Goal: Transaction & Acquisition: Download file/media

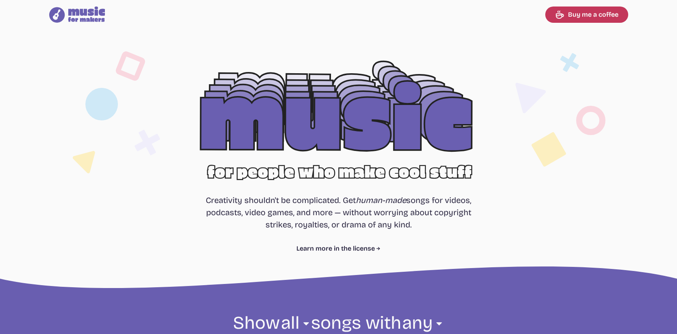
select select "most popular"
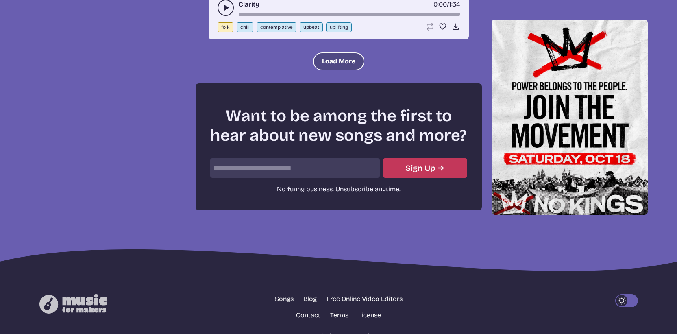
scroll to position [1051, 0]
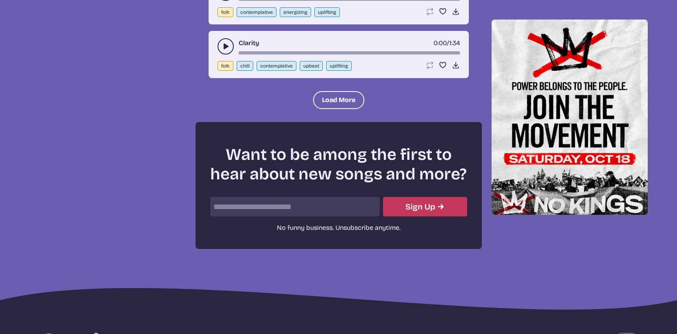
click at [342, 102] on button "Load More" at bounding box center [338, 100] width 51 height 18
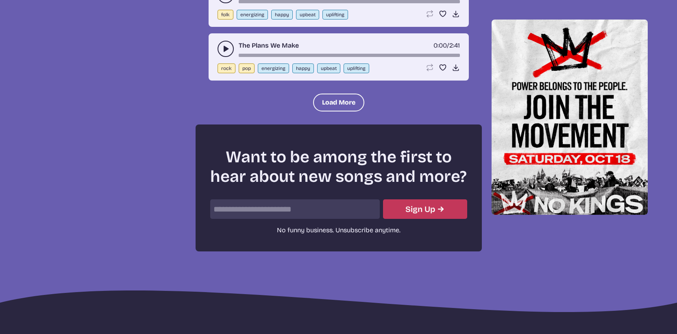
scroll to position [1877, 0]
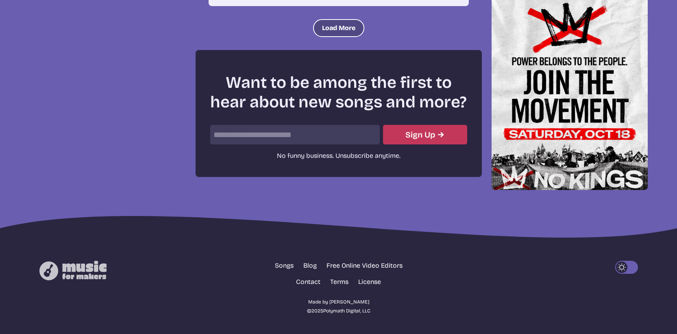
click at [342, 27] on button "Load More" at bounding box center [338, 28] width 51 height 18
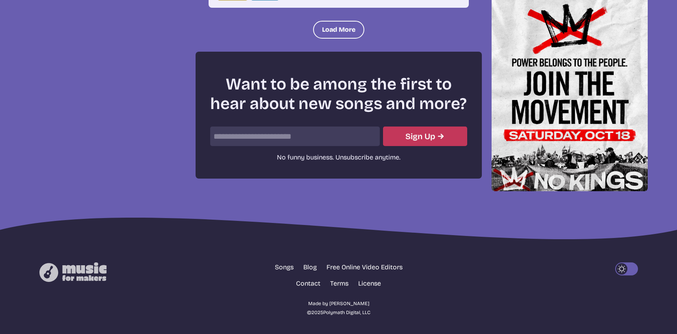
scroll to position [2538, 0]
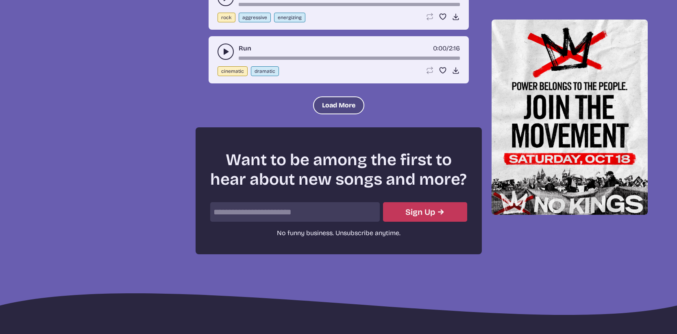
click at [334, 105] on button "Load More" at bounding box center [338, 105] width 51 height 18
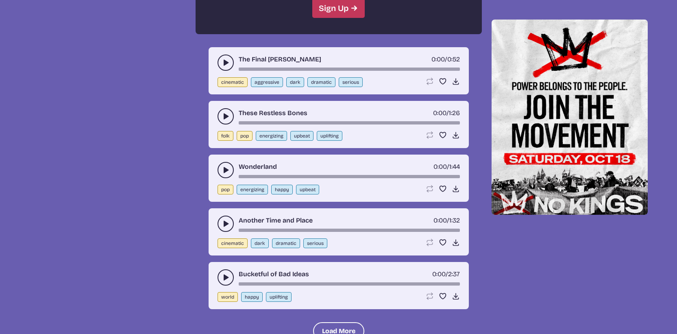
scroll to position [3144, 0]
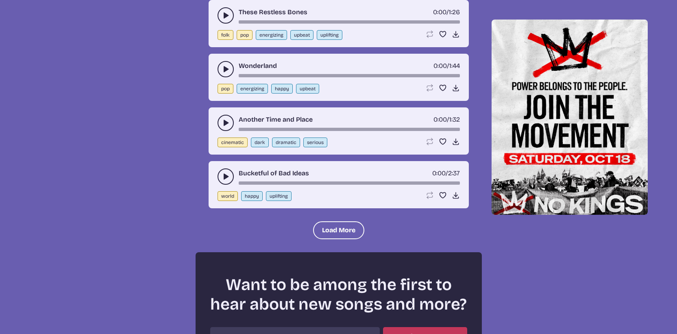
click at [221, 178] on button "play-pause toggle" at bounding box center [226, 176] width 16 height 16
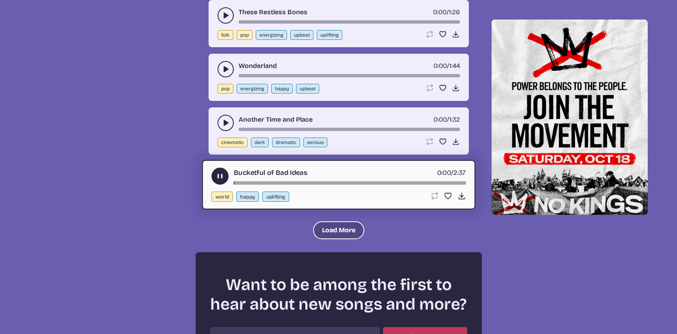
click at [326, 224] on button "Load More" at bounding box center [338, 230] width 51 height 18
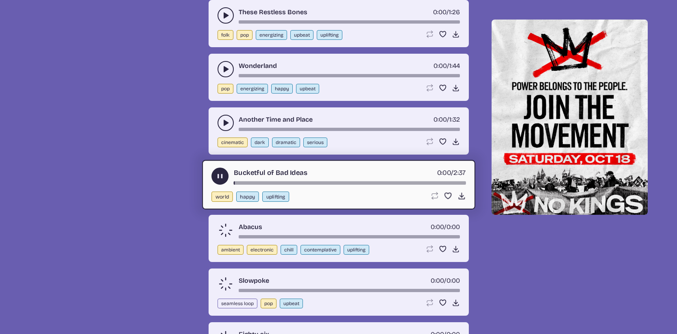
scroll to position [3285, 0]
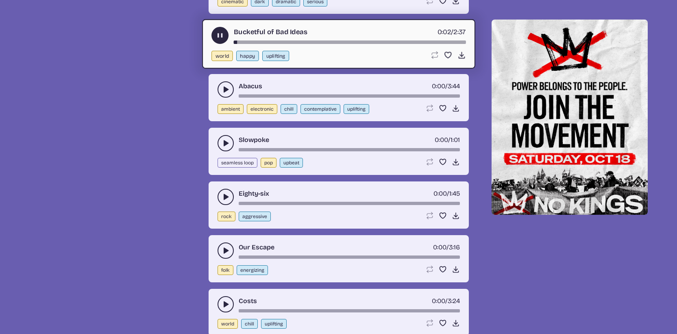
click at [228, 89] on use "play-pause toggle" at bounding box center [226, 89] width 8 height 8
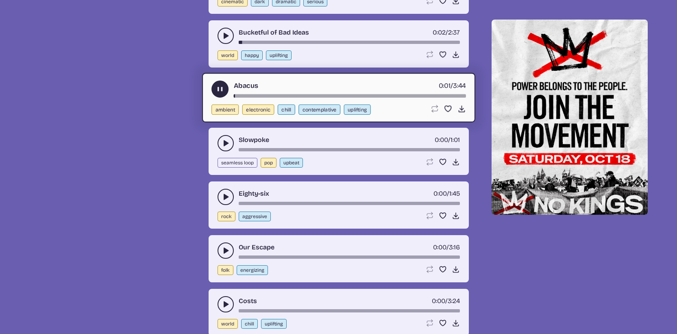
click at [227, 139] on icon "play-pause toggle" at bounding box center [226, 143] width 8 height 8
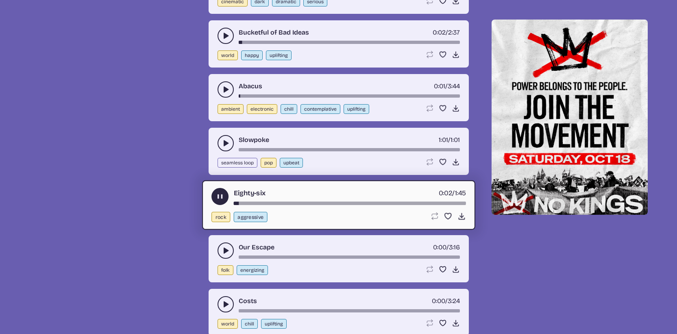
click at [367, 202] on div "song-time-bar" at bounding box center [349, 202] width 232 height 3
click at [231, 249] on button "play-pause toggle" at bounding box center [226, 250] width 16 height 16
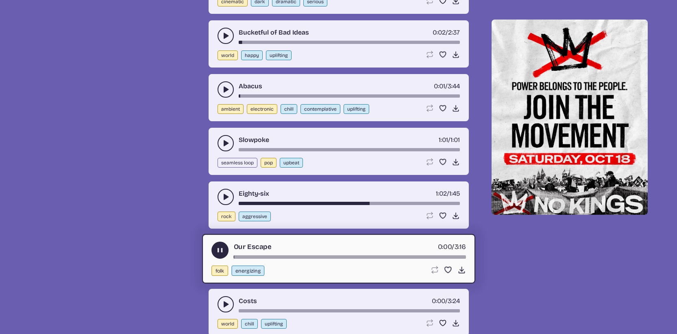
click at [327, 257] on div "song-time-bar" at bounding box center [349, 256] width 232 height 3
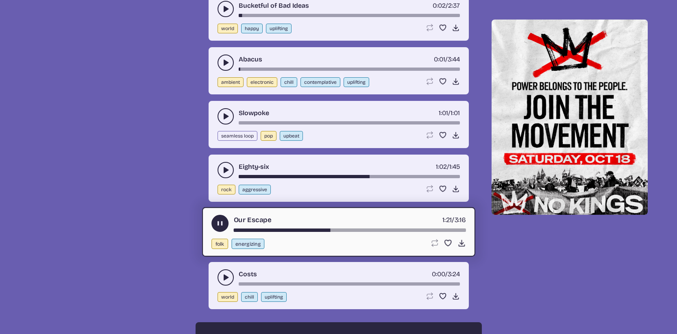
click at [225, 276] on use "play-pause toggle" at bounding box center [226, 277] width 8 height 8
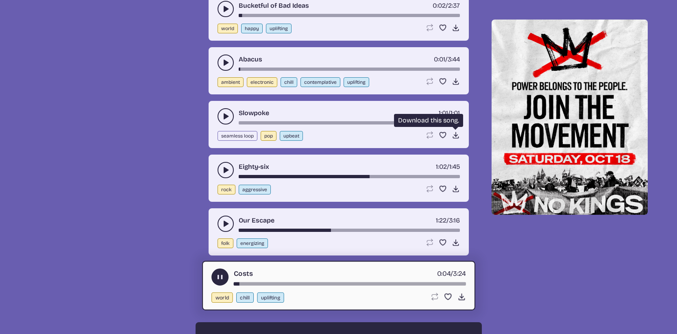
click at [452, 134] on icon "Download song" at bounding box center [456, 135] width 8 height 8
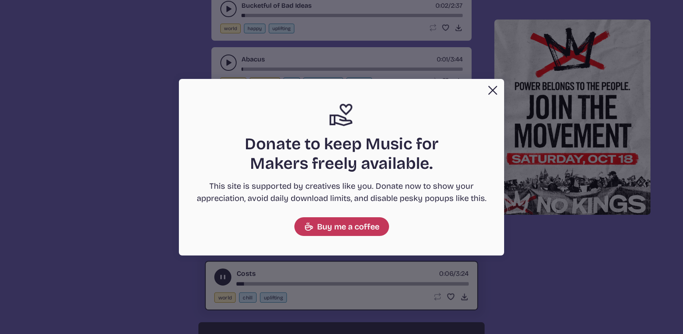
click at [497, 91] on button "Close" at bounding box center [493, 90] width 16 height 16
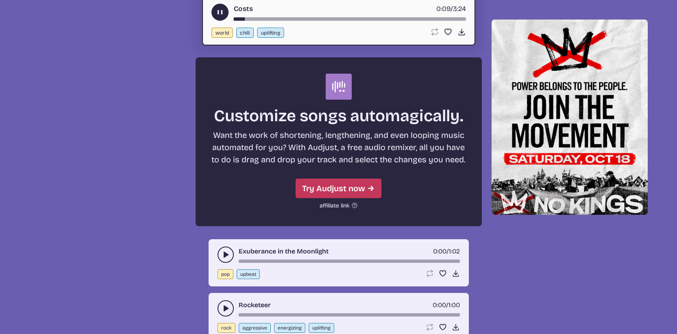
scroll to position [3587, 0]
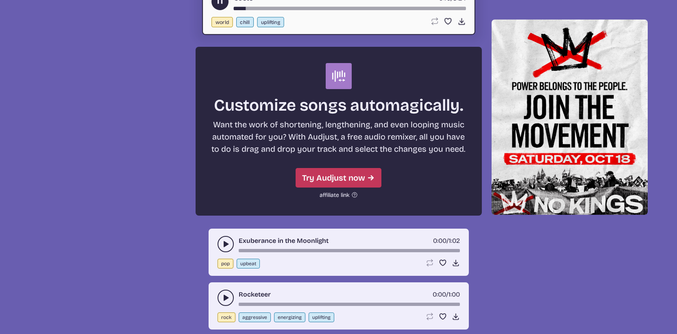
click at [215, 240] on div "Exuberance in the Moonlight 0:00 / 1:02 pop upbeat Loop song Loop this song. Fa…" at bounding box center [339, 251] width 260 height 47
click at [224, 241] on use "play-pause toggle" at bounding box center [226, 244] width 8 height 8
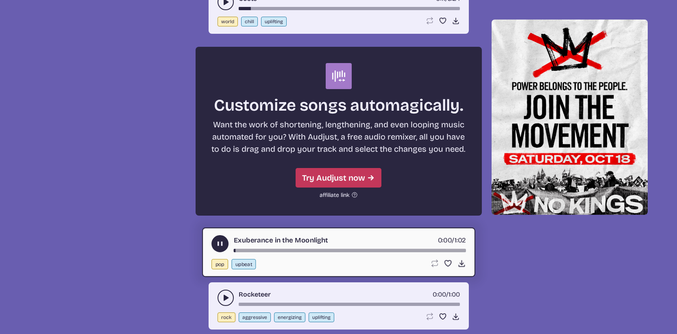
scroll to position [3610, 0]
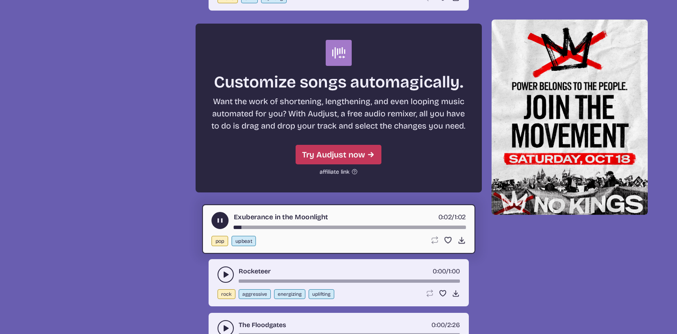
click at [321, 226] on div "song-time-bar" at bounding box center [349, 226] width 232 height 3
click at [222, 275] on icon "play-pause toggle" at bounding box center [226, 274] width 8 height 8
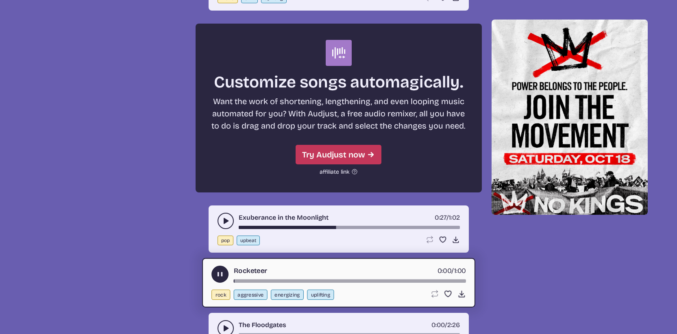
click at [288, 282] on div "song-time-bar" at bounding box center [349, 280] width 232 height 3
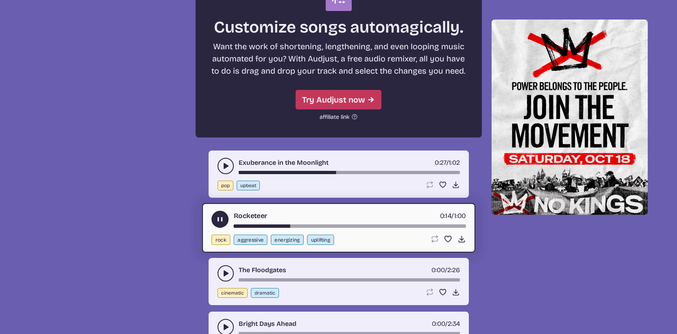
scroll to position [3670, 0]
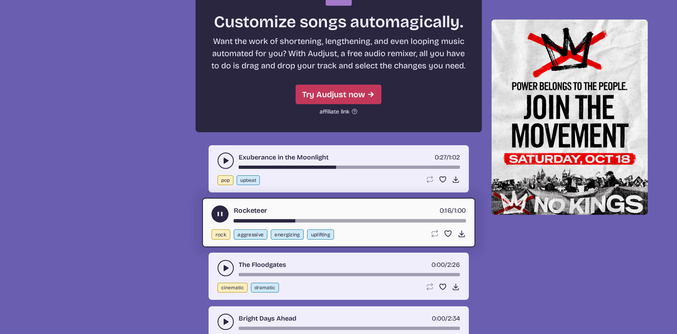
click at [225, 270] on icon "play-pause toggle" at bounding box center [226, 268] width 8 height 8
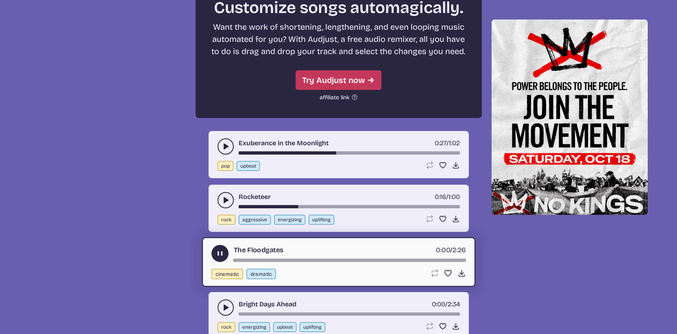
scroll to position [3702, 0]
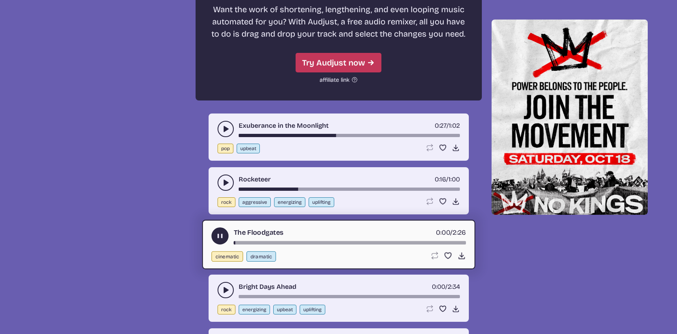
click at [222, 289] on icon "play-pause toggle" at bounding box center [226, 290] width 8 height 8
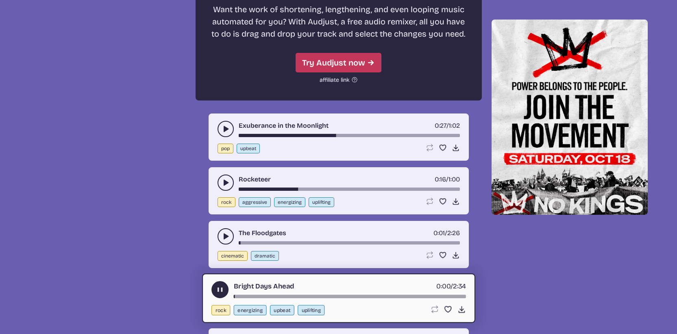
click at [309, 297] on div "song-time-bar" at bounding box center [349, 295] width 232 height 3
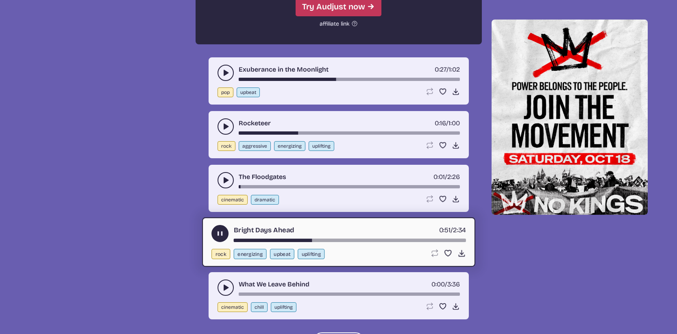
scroll to position [3769, 0]
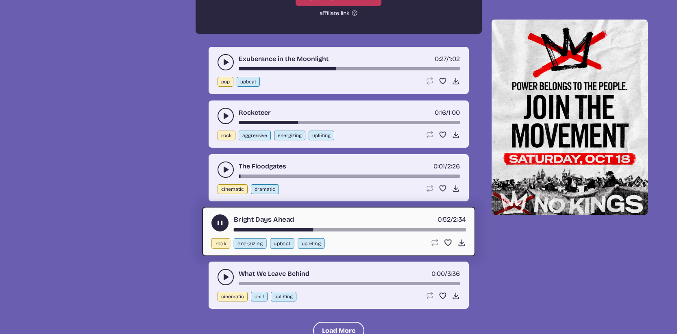
click at [225, 274] on icon "play-pause toggle" at bounding box center [226, 277] width 8 height 8
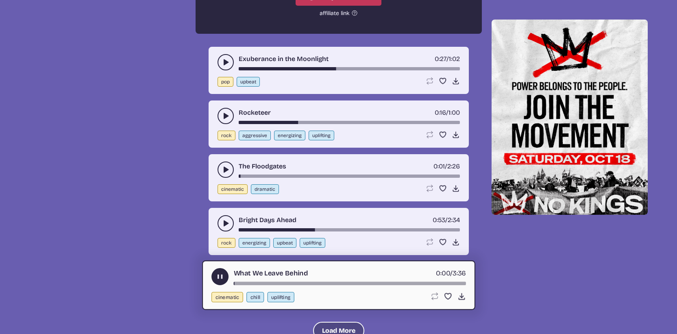
click at [338, 325] on button "Load More" at bounding box center [338, 331] width 51 height 18
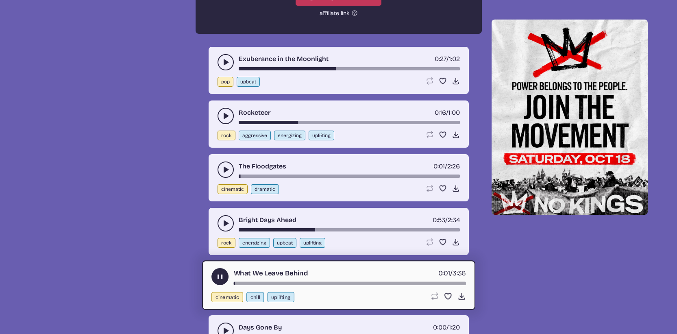
scroll to position [3828, 0]
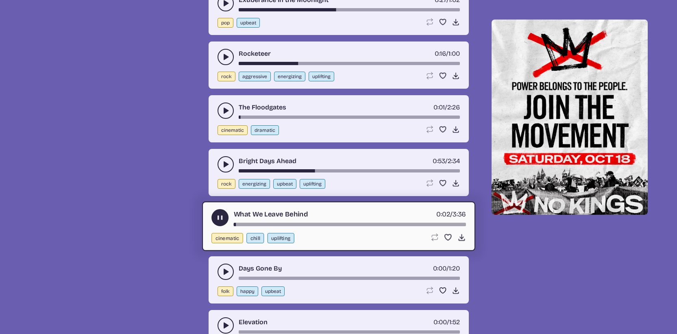
click at [220, 279] on div "Days Gone By 0:00 / 1:20" at bounding box center [339, 271] width 242 height 16
click at [222, 276] on button "play-pause toggle" at bounding box center [226, 271] width 16 height 16
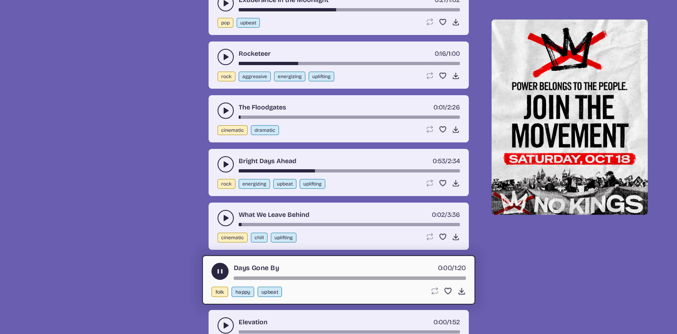
scroll to position [3916, 0]
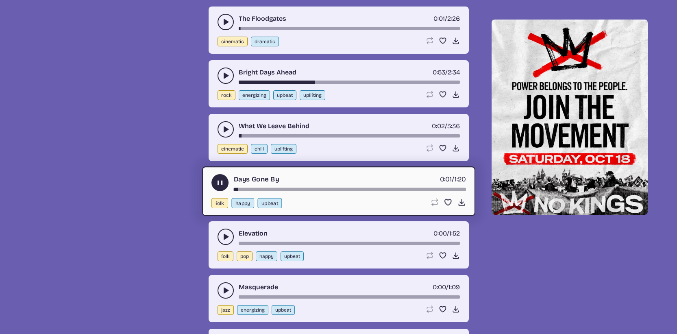
click at [219, 289] on button "play-pause toggle" at bounding box center [226, 290] width 16 height 16
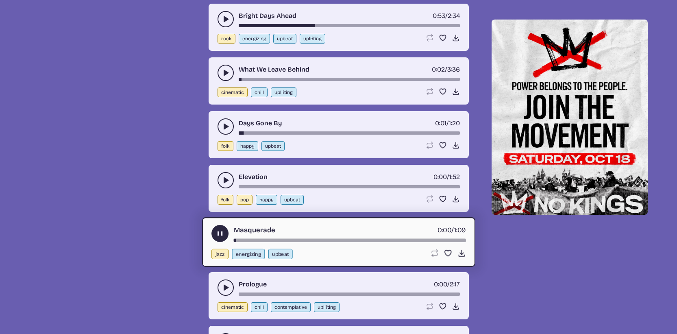
scroll to position [3989, 0]
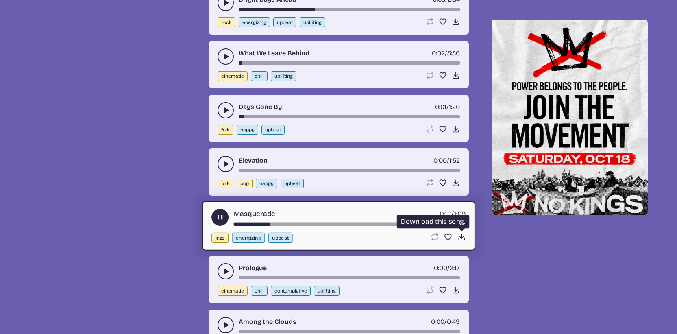
click at [460, 236] on icon "Download song" at bounding box center [461, 237] width 9 height 9
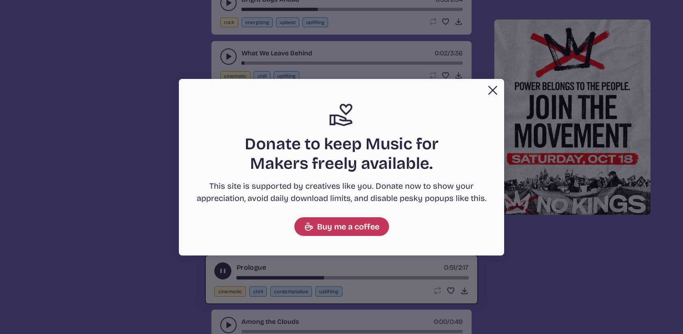
click at [489, 92] on button "Close" at bounding box center [493, 90] width 16 height 16
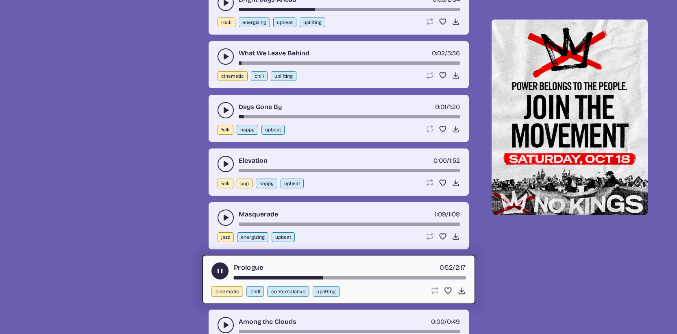
click at [217, 270] on use "play-pause toggle" at bounding box center [219, 270] width 9 height 9
